Goal: Information Seeking & Learning: Learn about a topic

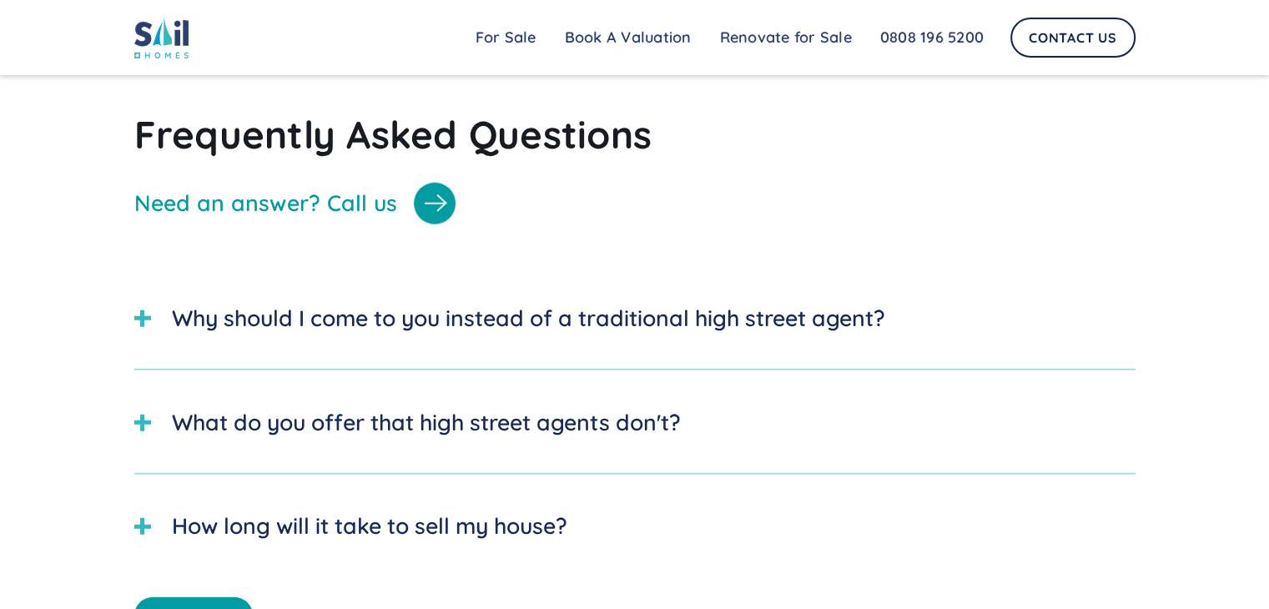
scroll to position [4506, 0]
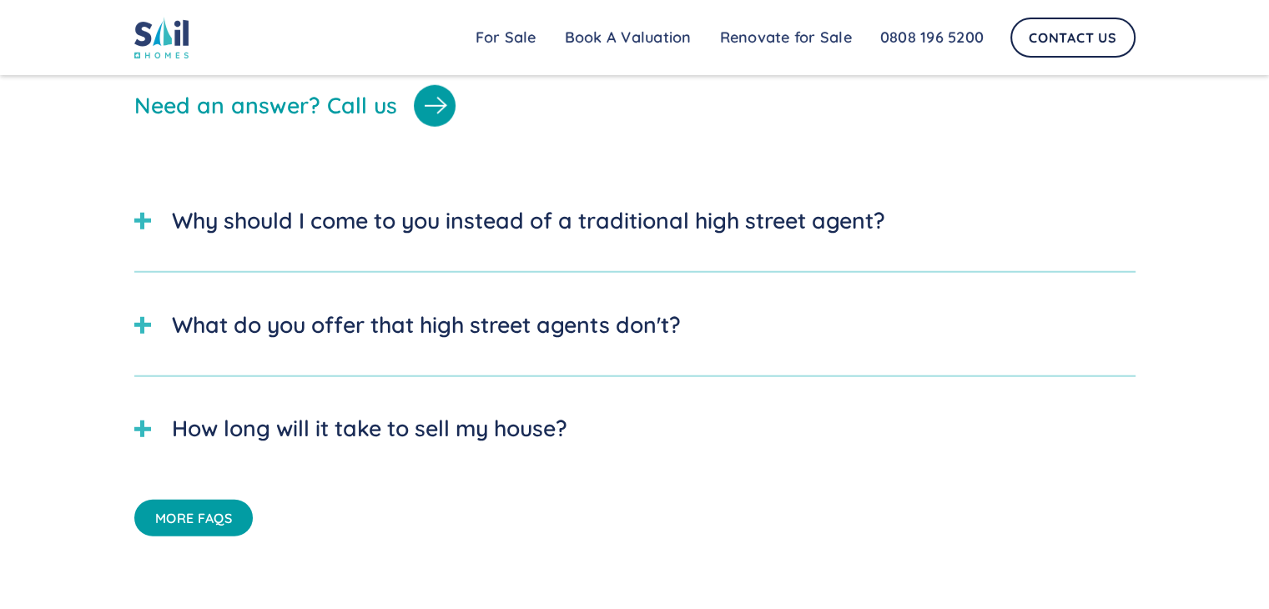
click at [408, 238] on div "Why should I come to you instead of a traditional high street agent?" at bounding box center [528, 220] width 713 height 33
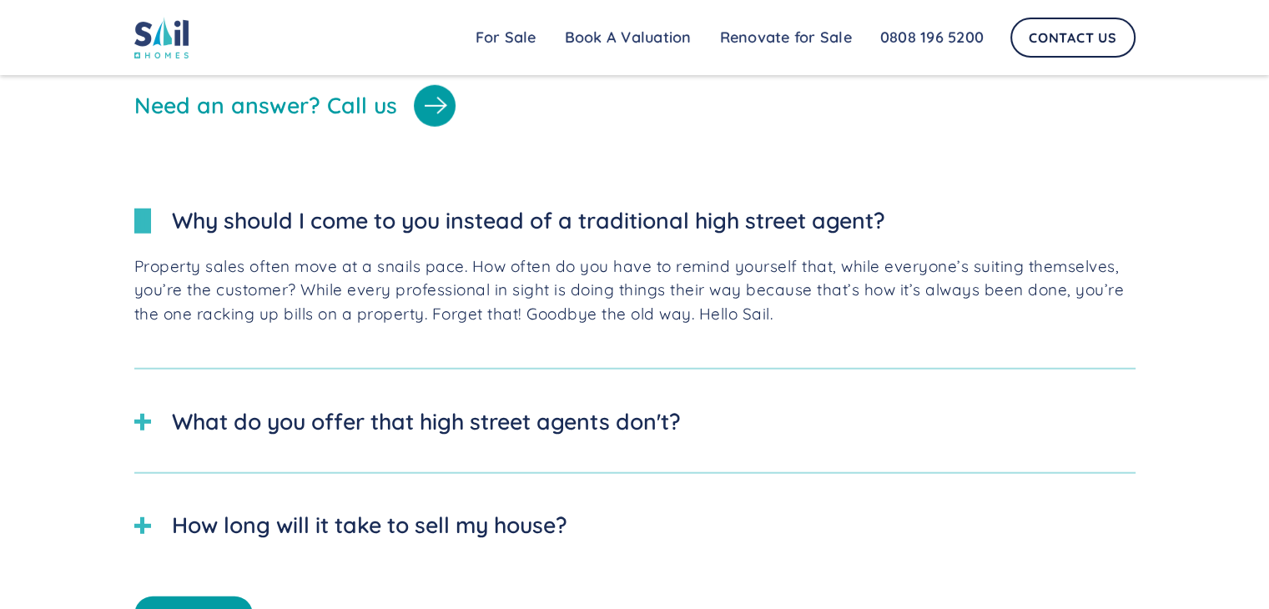
click at [324, 439] on div "What do you offer that high street agents don't?" at bounding box center [426, 422] width 509 height 33
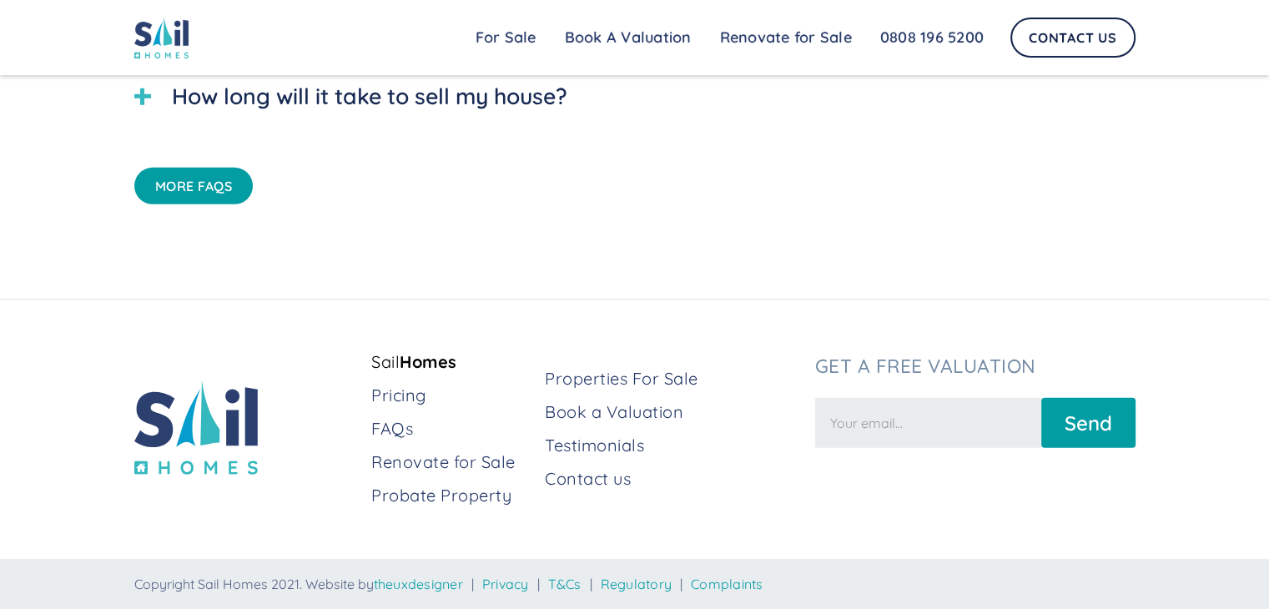
scroll to position [5090, 0]
click at [591, 376] on link "Properties For Sale" at bounding box center [673, 378] width 256 height 23
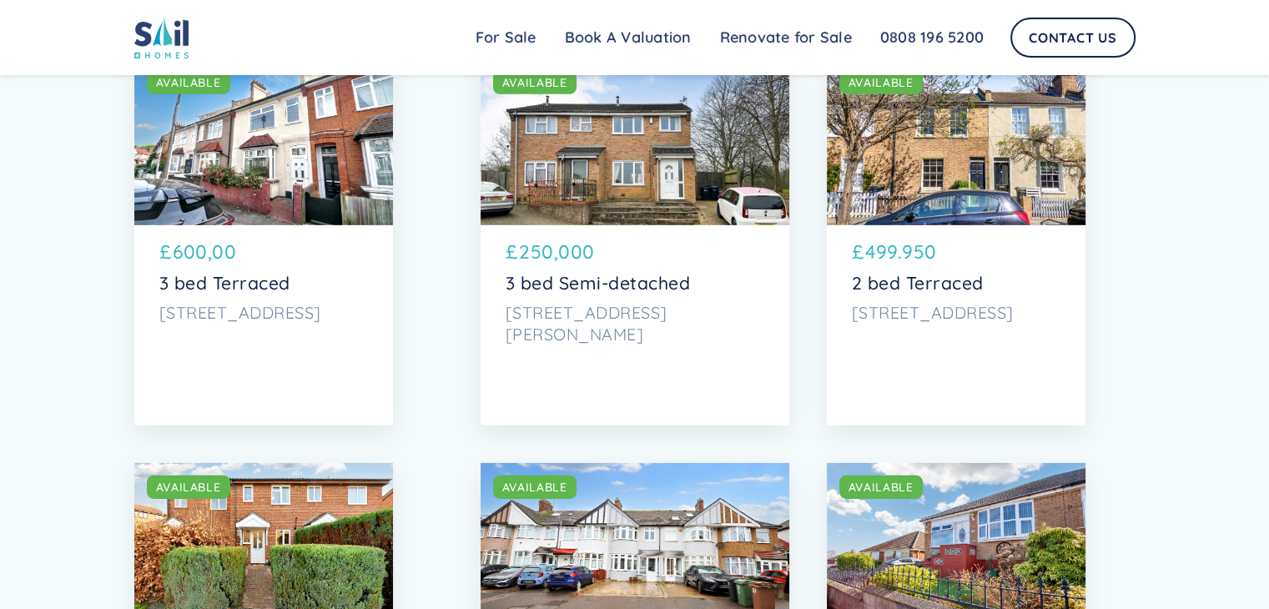
scroll to position [5340, 0]
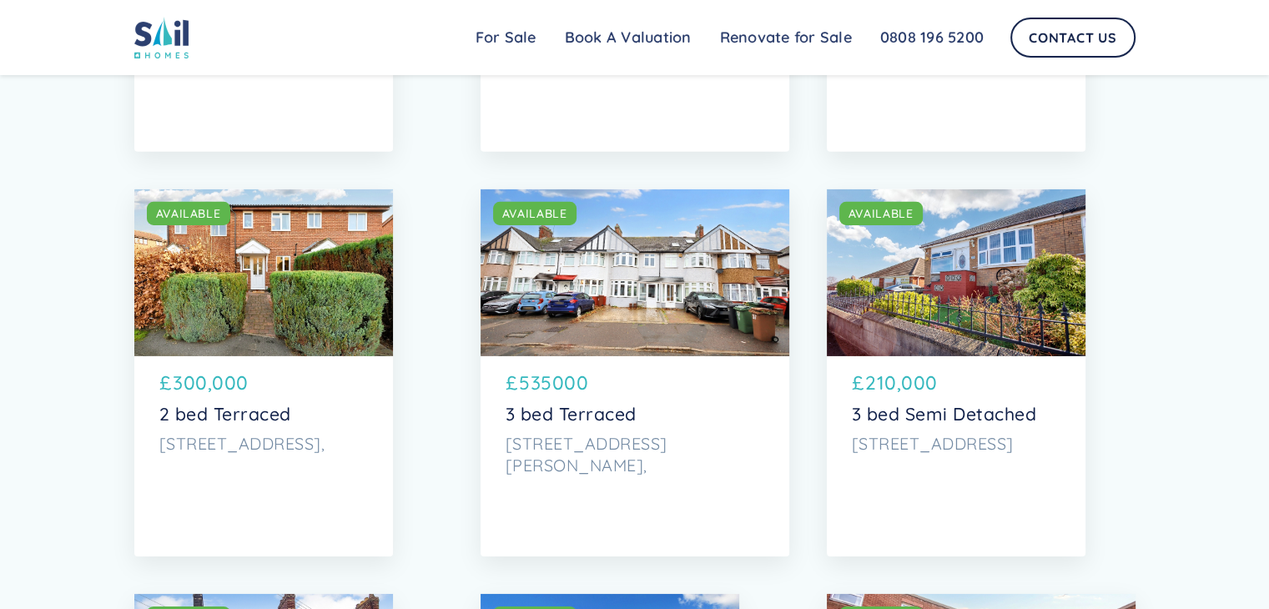
click at [202, 382] on p "300,000" at bounding box center [211, 383] width 76 height 28
click at [179, 386] on p "300,000" at bounding box center [211, 383] width 76 height 28
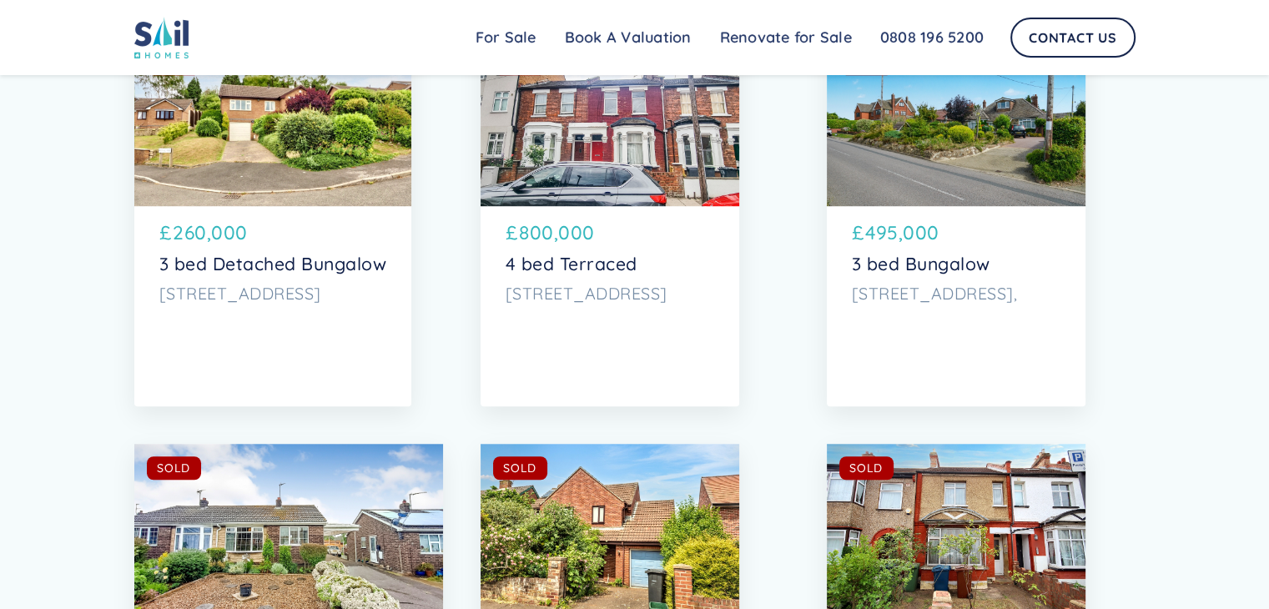
scroll to position [7426, 0]
